Goal: Task Accomplishment & Management: Manage account settings

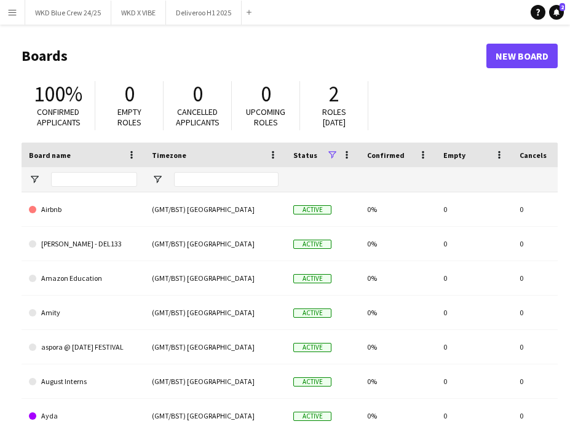
click at [20, 13] on button "Menu" at bounding box center [12, 12] width 25 height 25
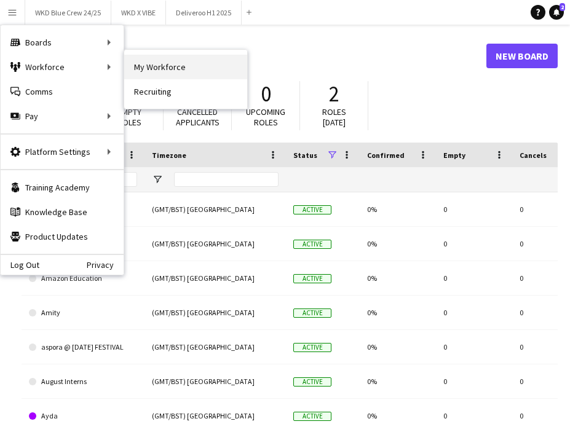
click at [193, 70] on link "My Workforce" at bounding box center [185, 67] width 123 height 25
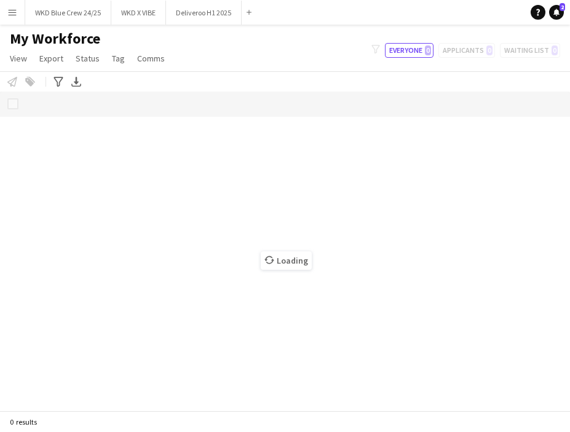
click at [17, 23] on button "Menu" at bounding box center [12, 12] width 25 height 25
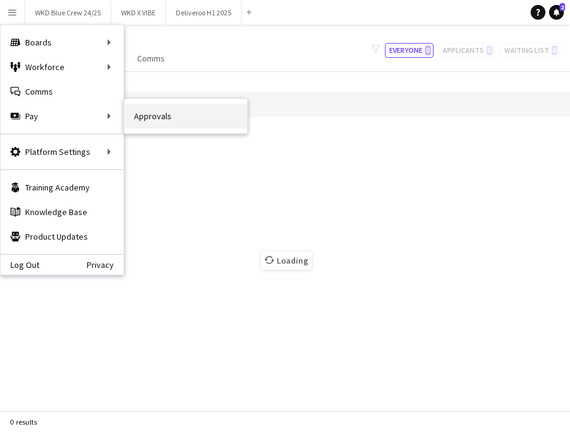
click at [156, 121] on link "Approvals" at bounding box center [185, 116] width 123 height 25
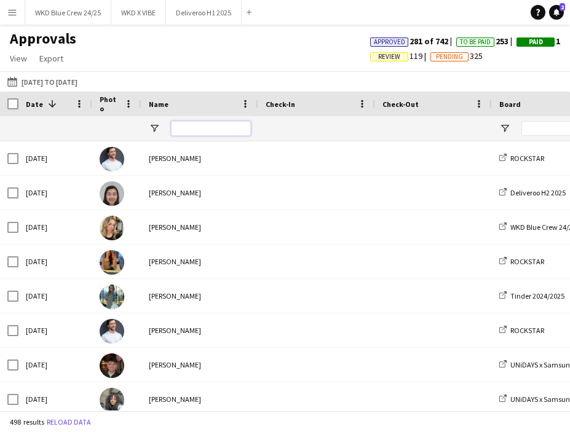
click at [182, 125] on input "Name Filter Input" at bounding box center [211, 128] width 80 height 15
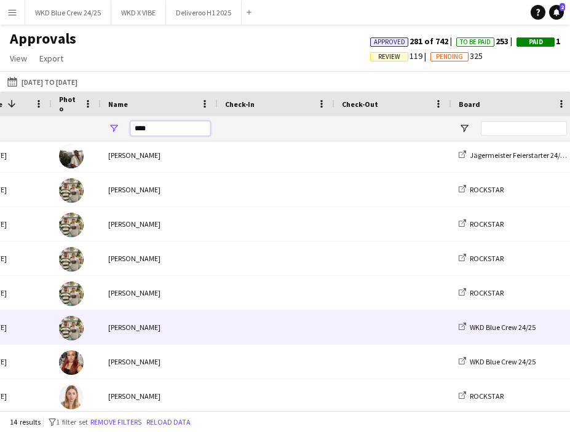
type input "****"
click at [384, 324] on span at bounding box center [393, 328] width 102 height 34
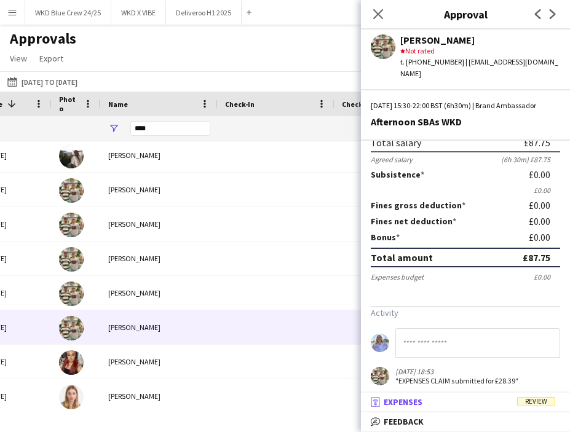
click at [541, 407] on mat-panel-title "receipt Expenses Review" at bounding box center [463, 402] width 204 height 11
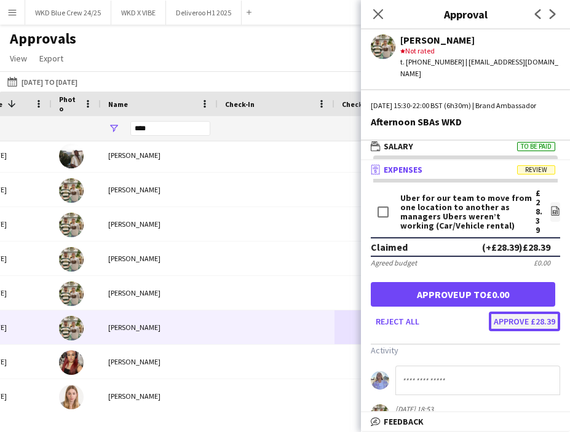
click at [523, 325] on button "Approve £28.39" at bounding box center [524, 322] width 71 height 20
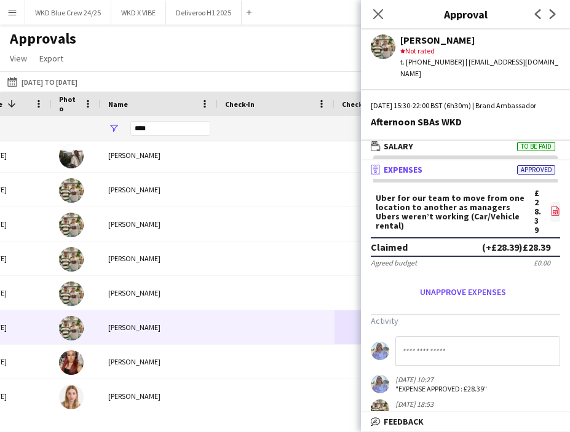
click at [558, 206] on icon "file-image" at bounding box center [556, 211] width 10 height 10
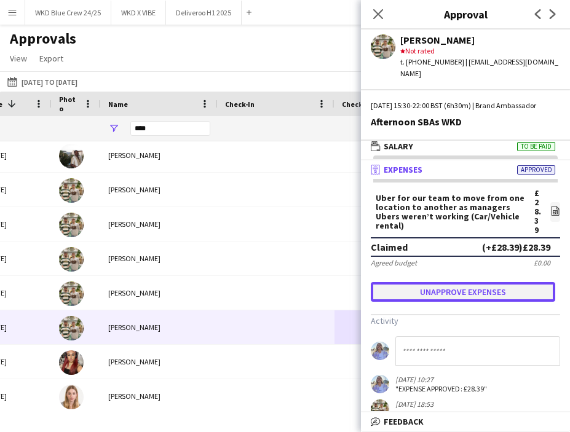
click at [452, 282] on button "Unapprove expenses" at bounding box center [463, 292] width 185 height 20
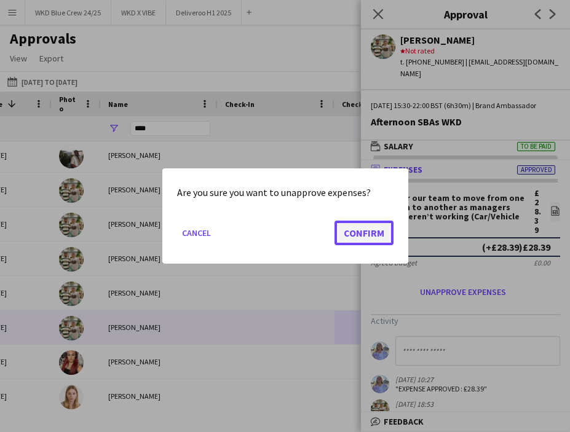
click at [363, 229] on button "Confirm" at bounding box center [364, 233] width 59 height 25
